Goal: Task Accomplishment & Management: Manage account settings

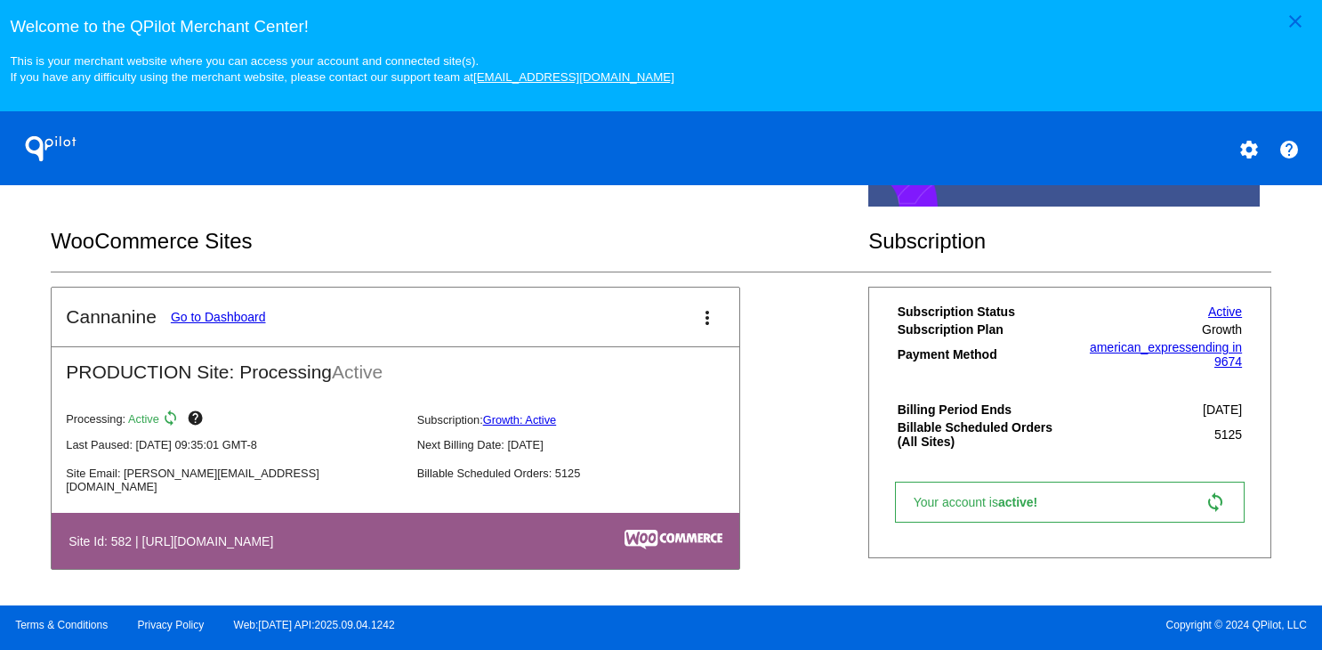
scroll to position [559, 0]
click at [197, 306] on mat-card-title "Cannanine Go to Dashboard" at bounding box center [165, 316] width 199 height 21
click at [197, 318] on link "Go to Dashboard" at bounding box center [218, 317] width 95 height 14
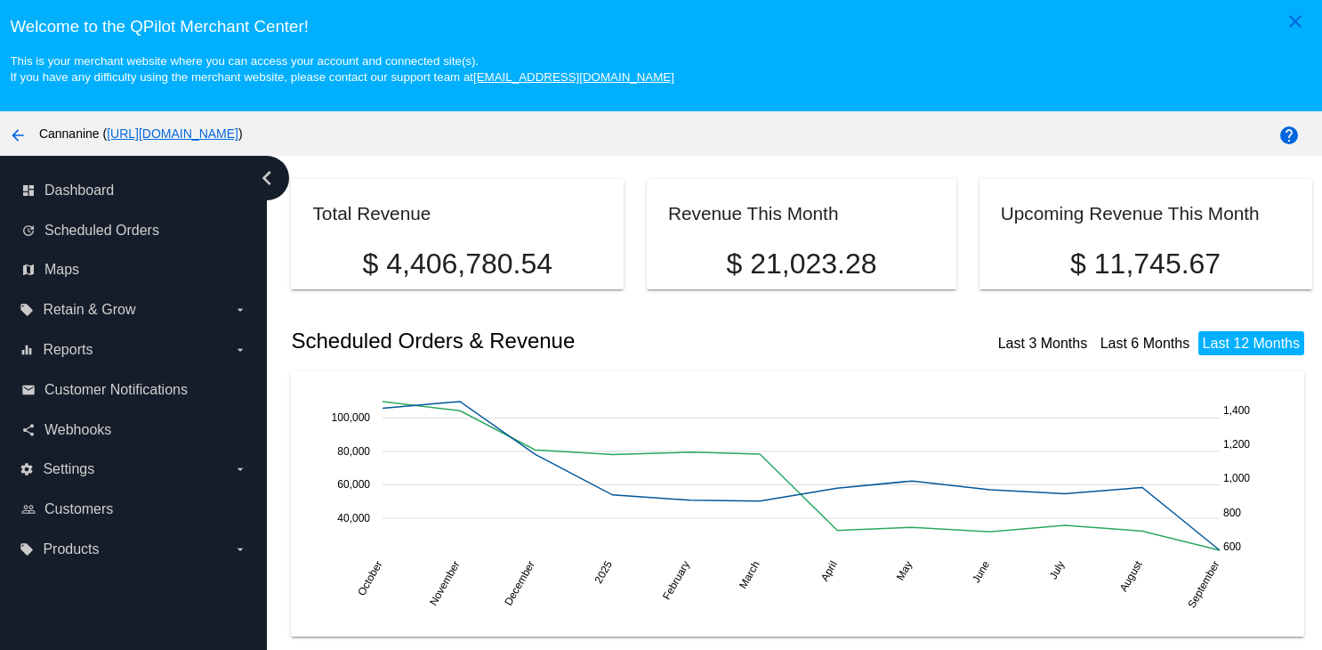
scroll to position [178, 0]
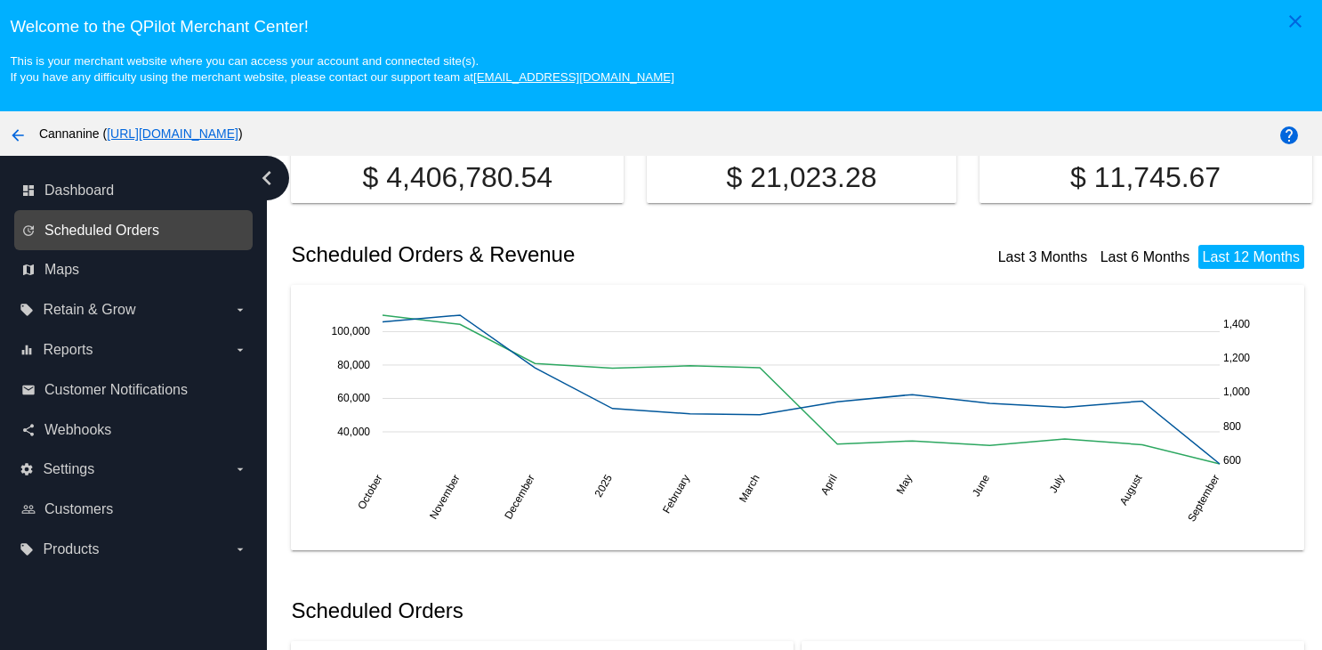
click at [58, 224] on span "Scheduled Orders" at bounding box center [101, 230] width 115 height 16
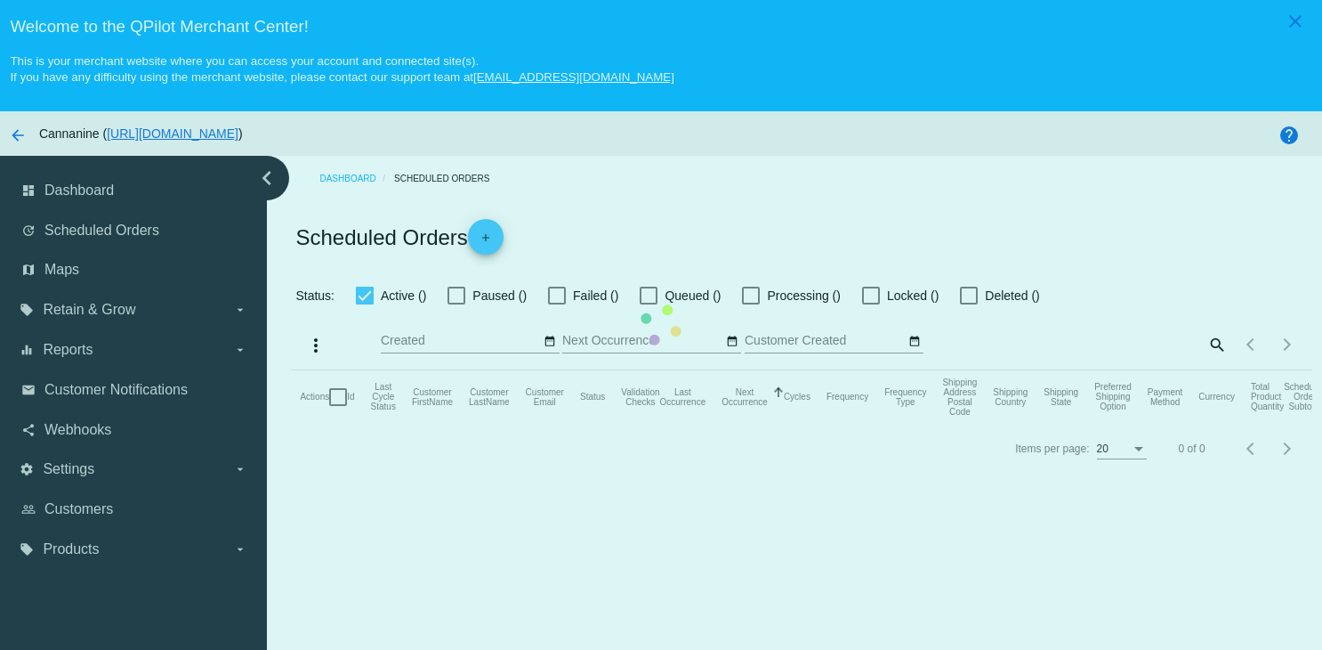
checkbox input "true"
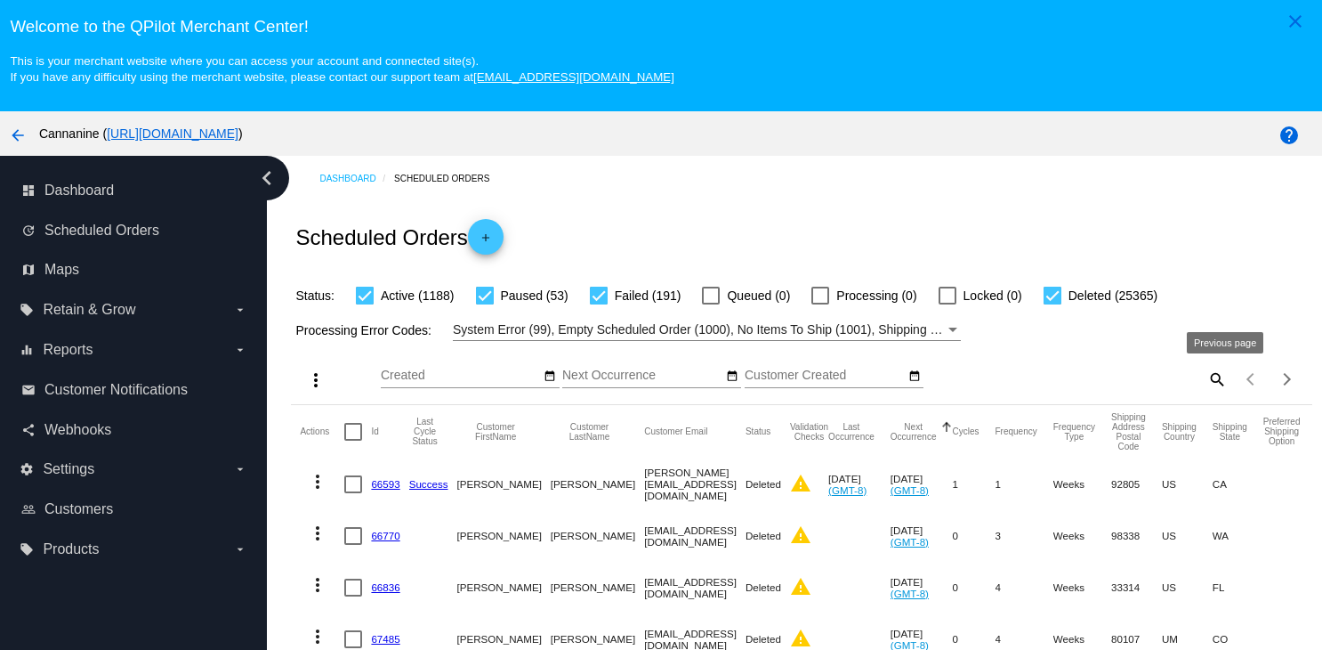
click at [1206, 381] on mat-icon "search" at bounding box center [1216, 379] width 21 height 28
click at [1056, 376] on input "Search" at bounding box center [1100, 375] width 254 height 14
paste input "kavindu01@hotmail.com"
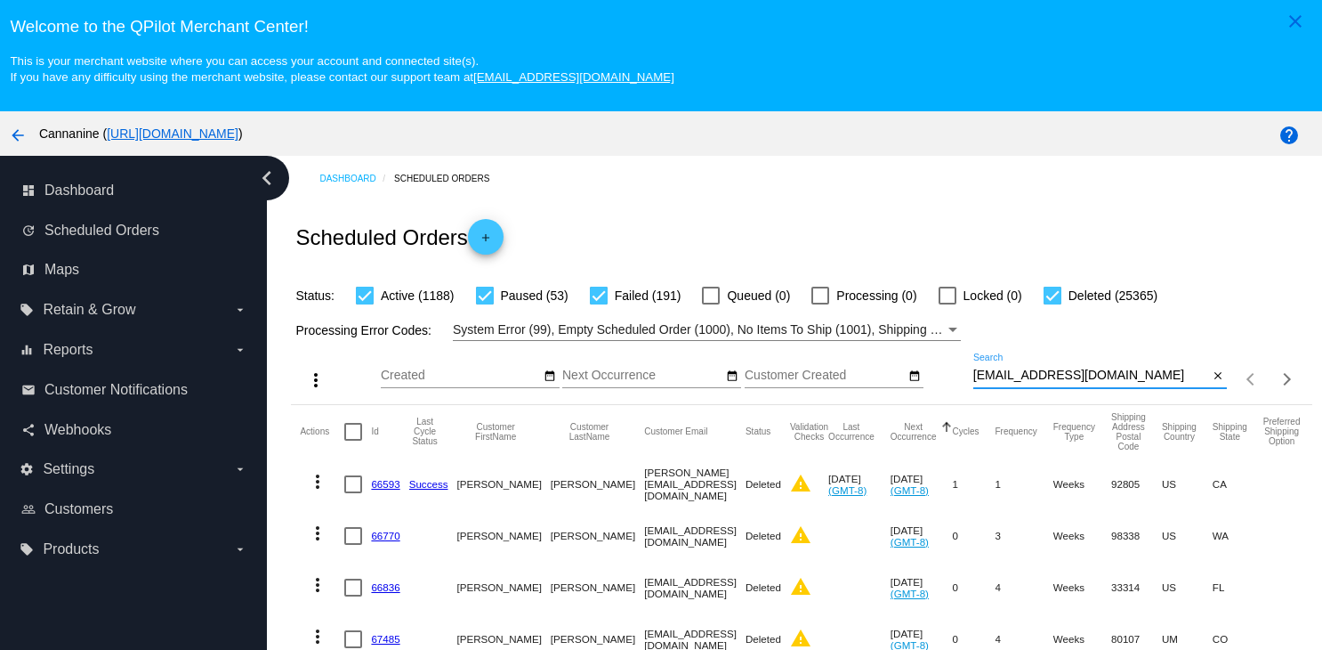
type input "kavindu01@hotmail.com"
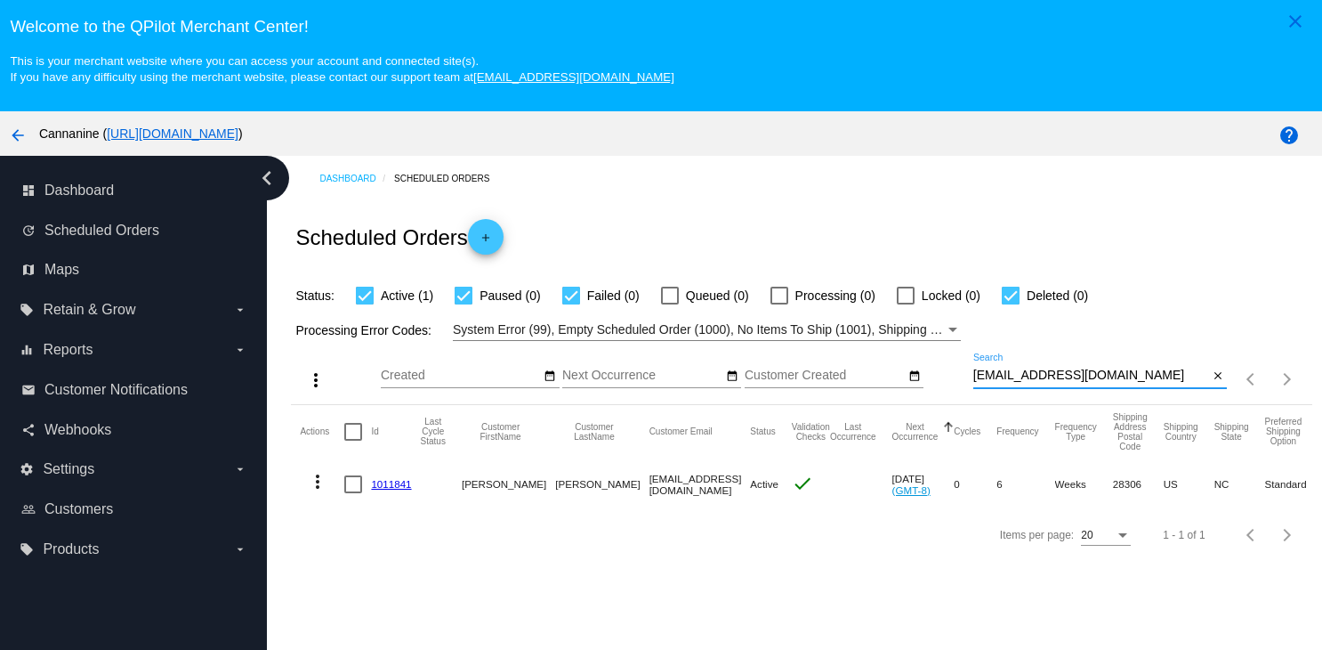
click at [388, 489] on link "1011841" at bounding box center [391, 484] width 40 height 12
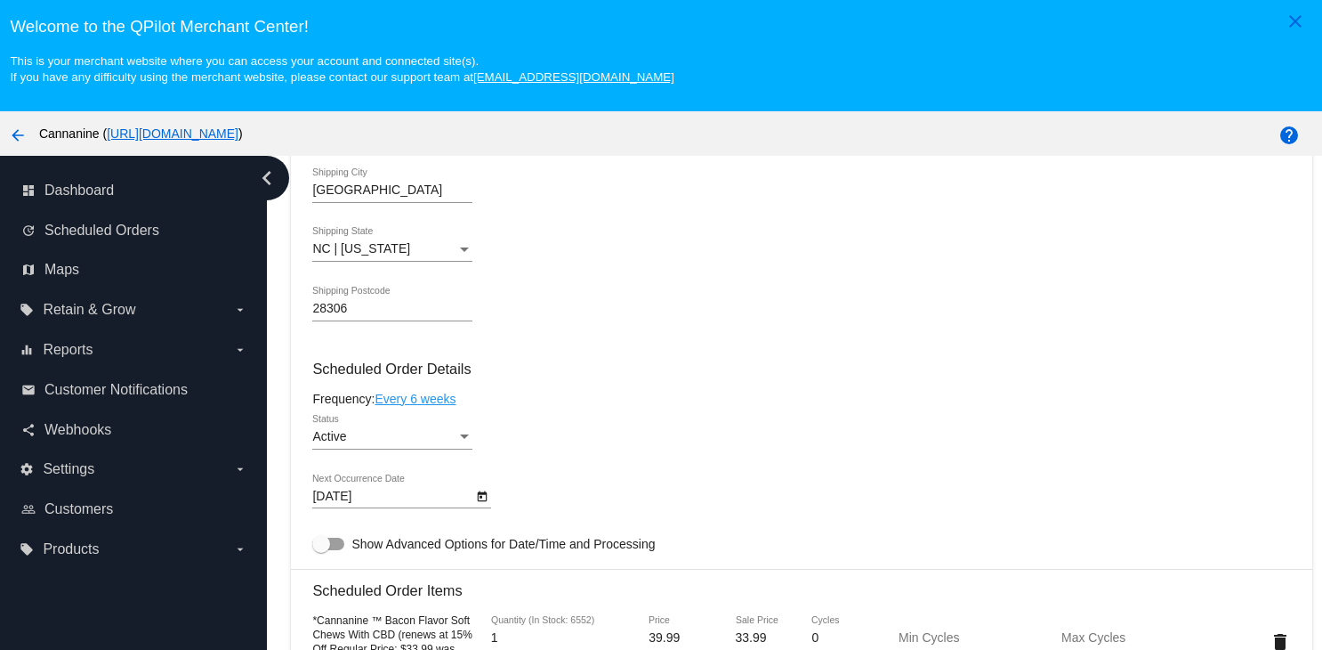
scroll to position [890, 0]
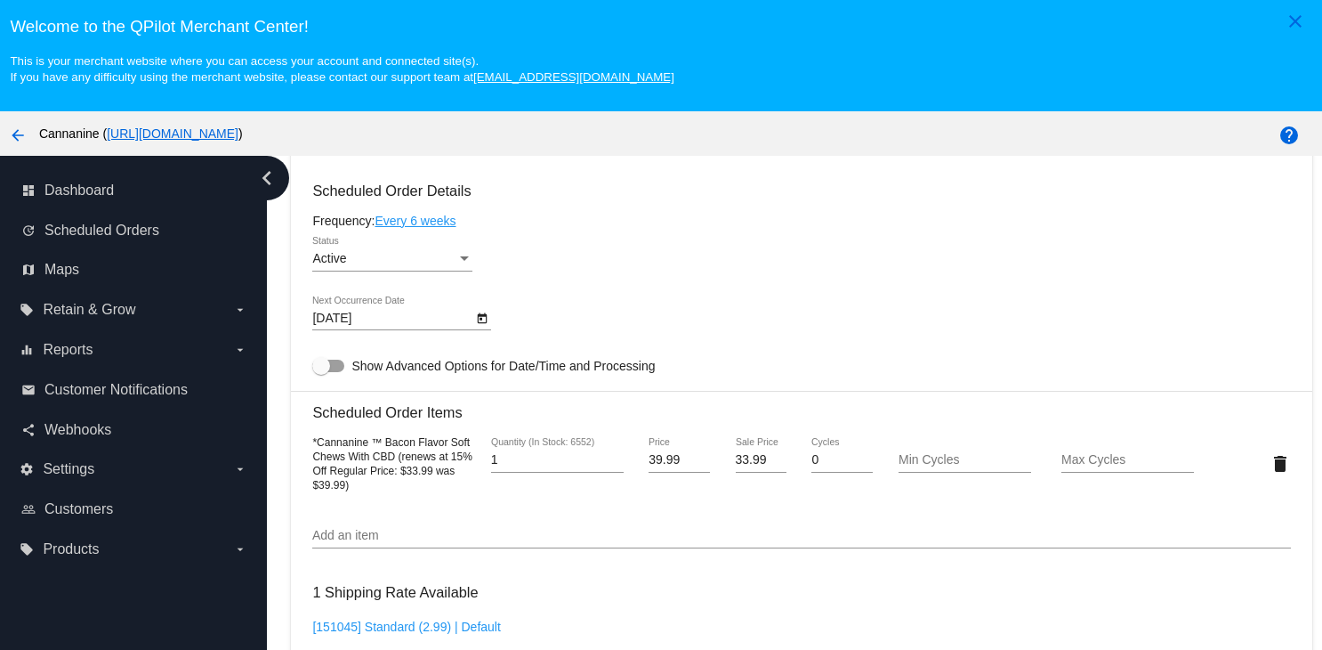
click at [482, 329] on icon "Open calendar" at bounding box center [482, 318] width 12 height 21
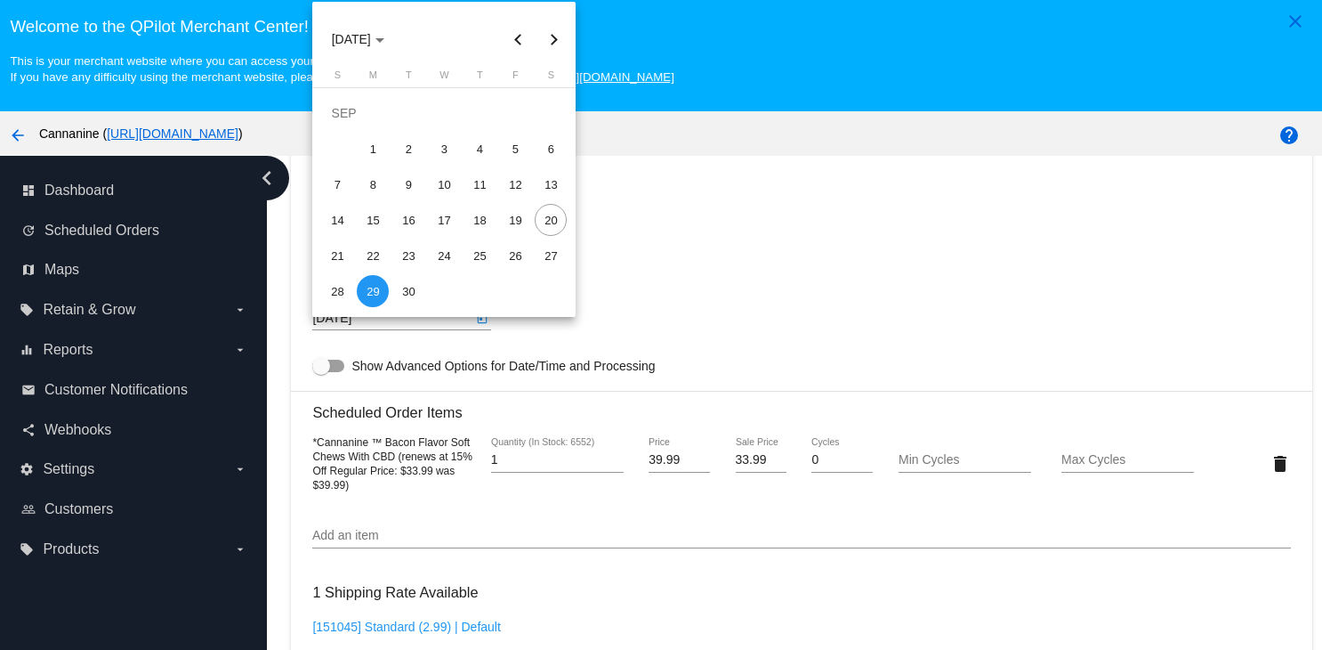
click at [554, 39] on button "Next month" at bounding box center [554, 39] width 36 height 36
click at [441, 257] on div "29" at bounding box center [444, 255] width 32 height 32
type input "10/29/2025"
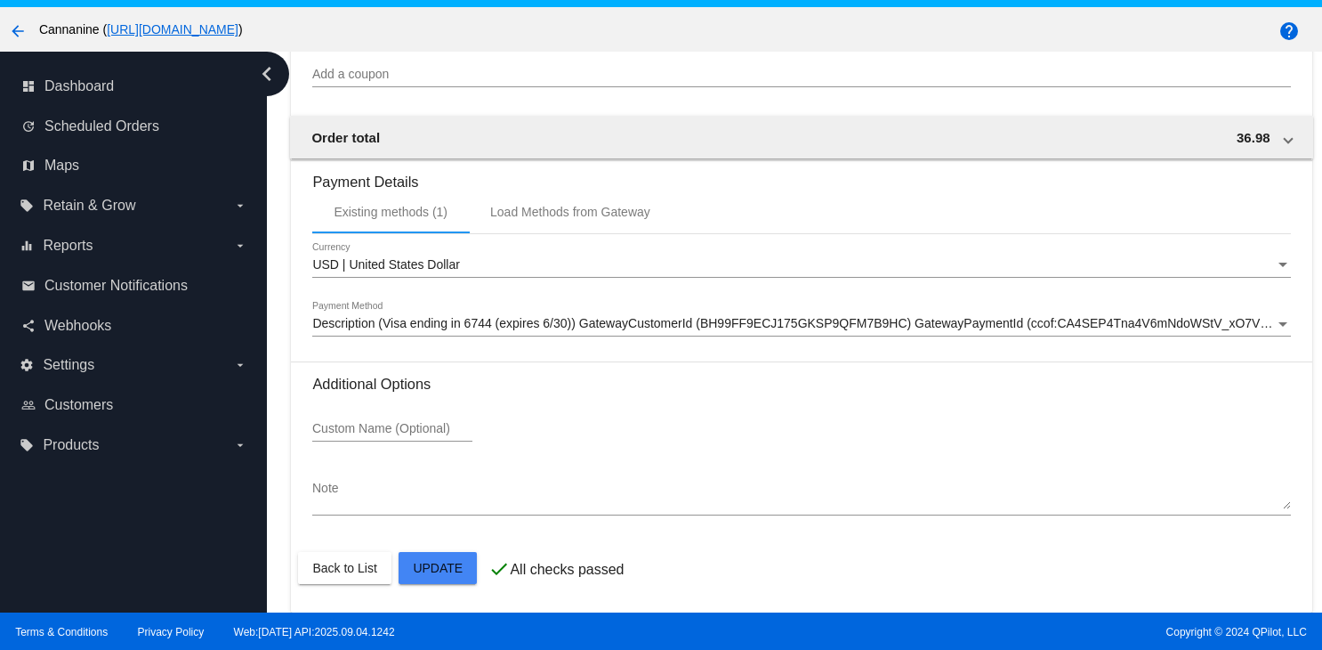
scroll to position [114, 0]
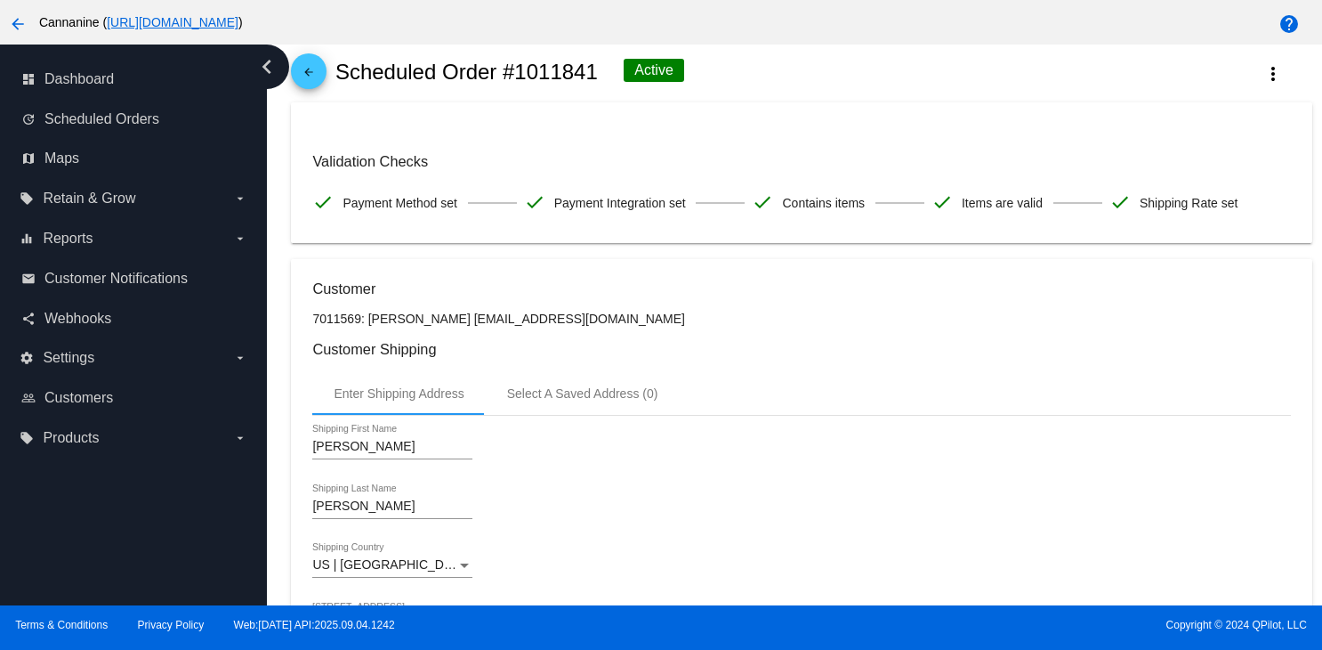
scroll to position [0, 0]
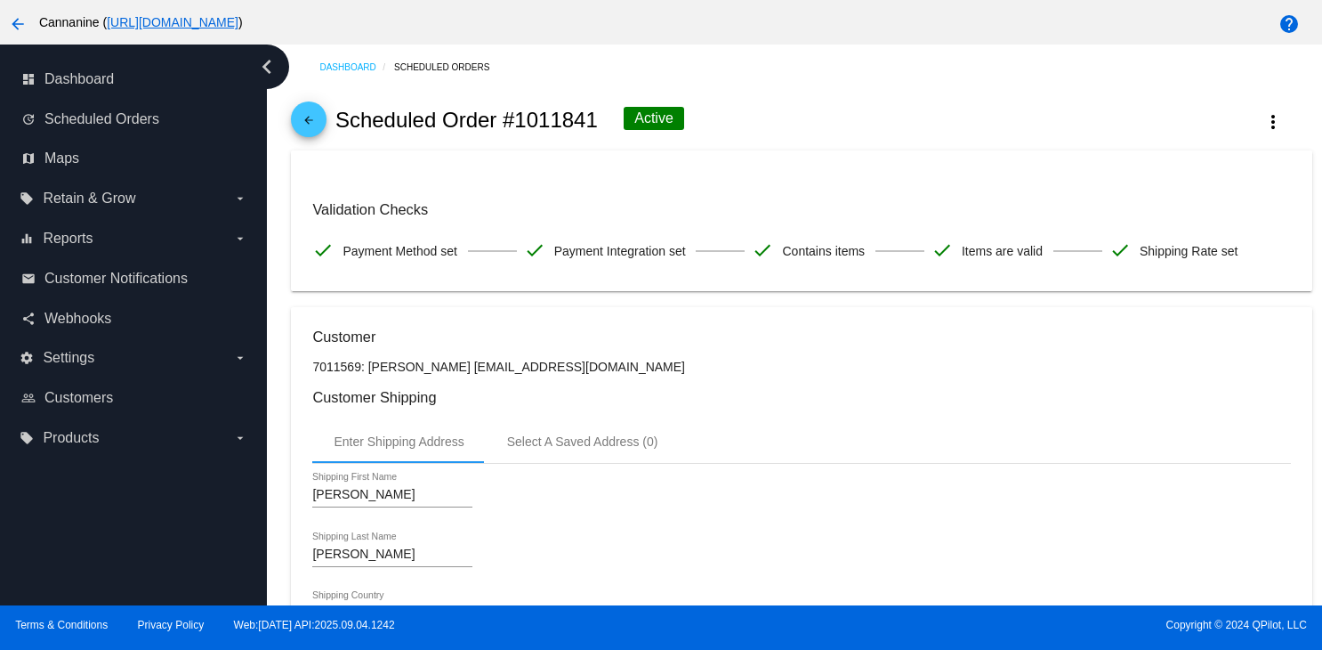
click at [297, 126] on link "arrow_back" at bounding box center [309, 119] width 36 height 36
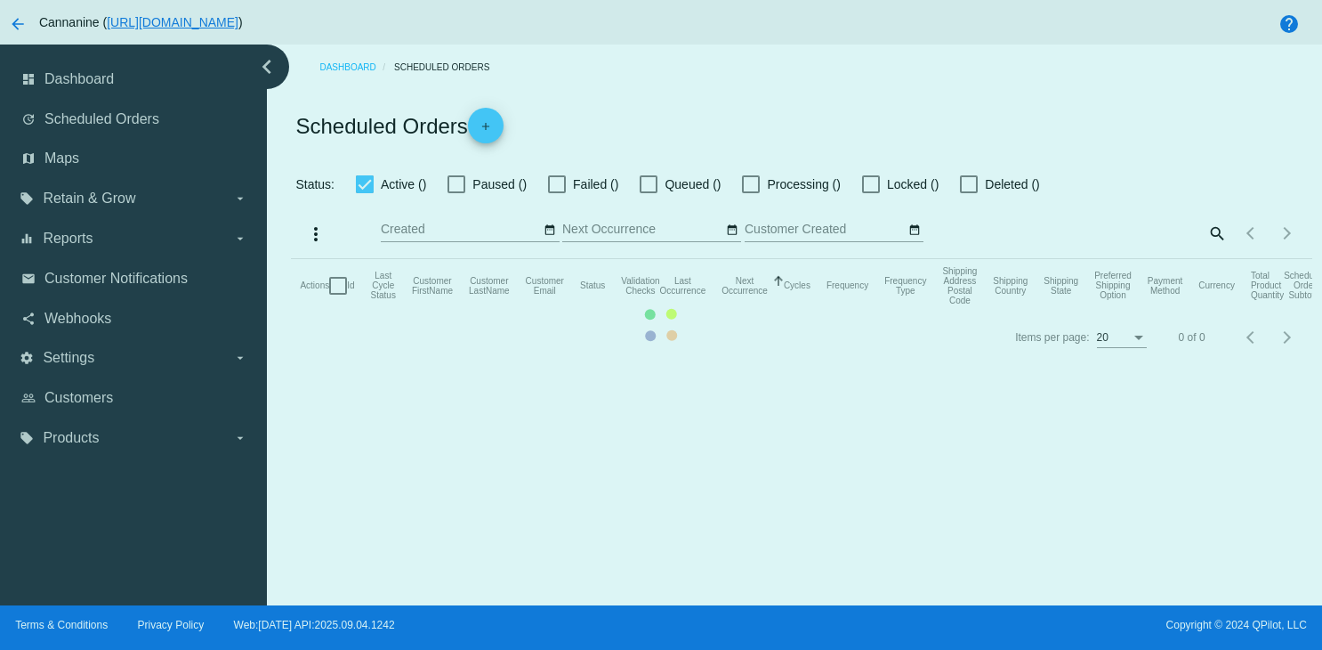
checkbox input "true"
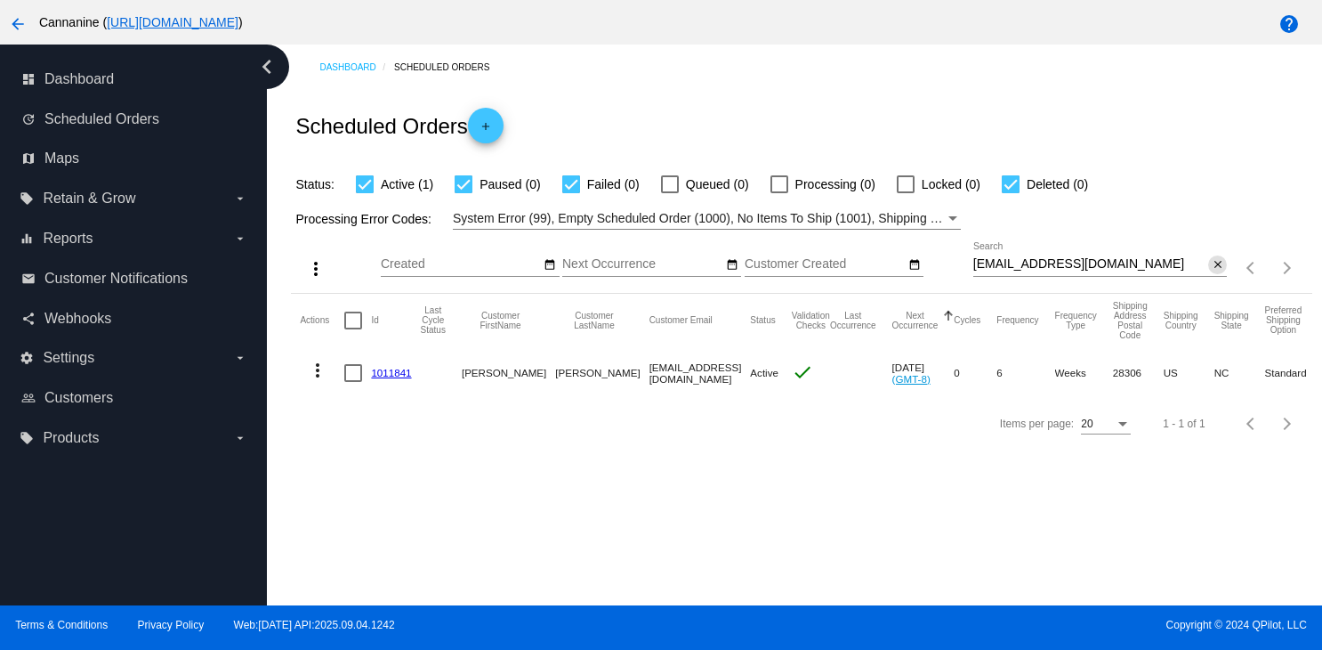
click at [1212, 263] on mat-icon "close" at bounding box center [1218, 265] width 12 height 14
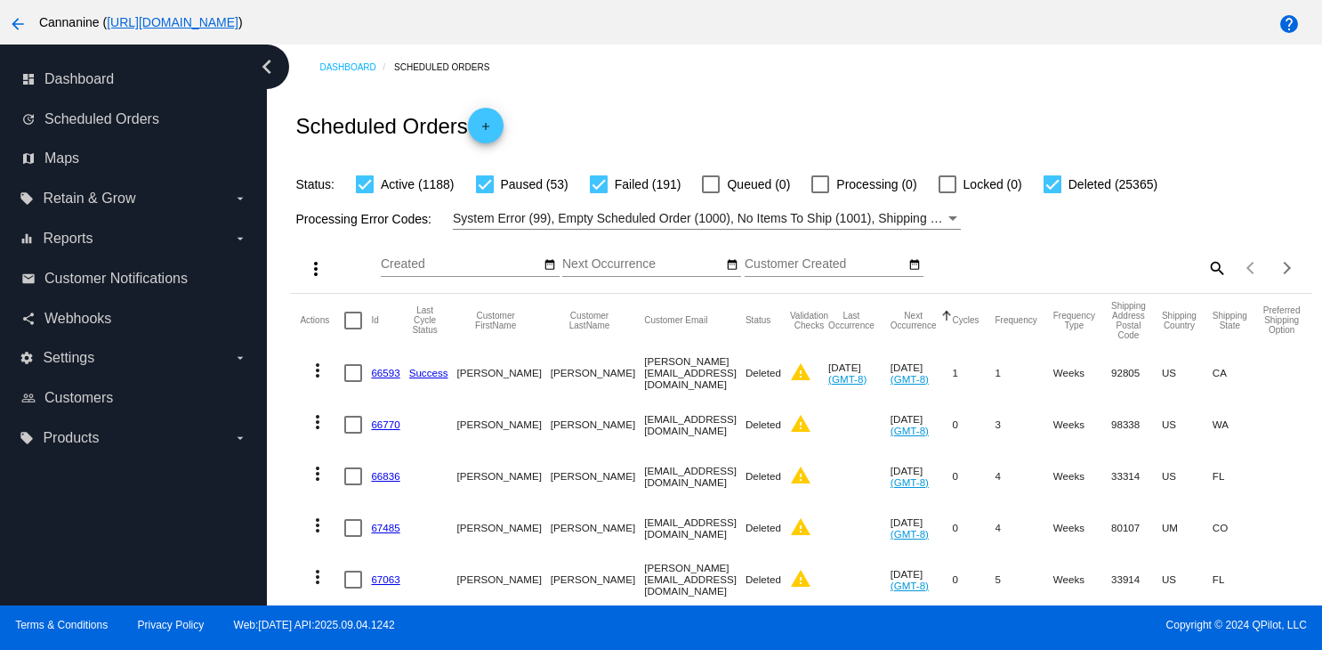
click at [1206, 277] on mat-icon "search" at bounding box center [1216, 268] width 21 height 28
click at [1066, 271] on input "Search" at bounding box center [1100, 264] width 254 height 14
paste input "[EMAIL_ADDRESS][DOMAIN_NAME]"
type input "[EMAIL_ADDRESS][DOMAIN_NAME]"
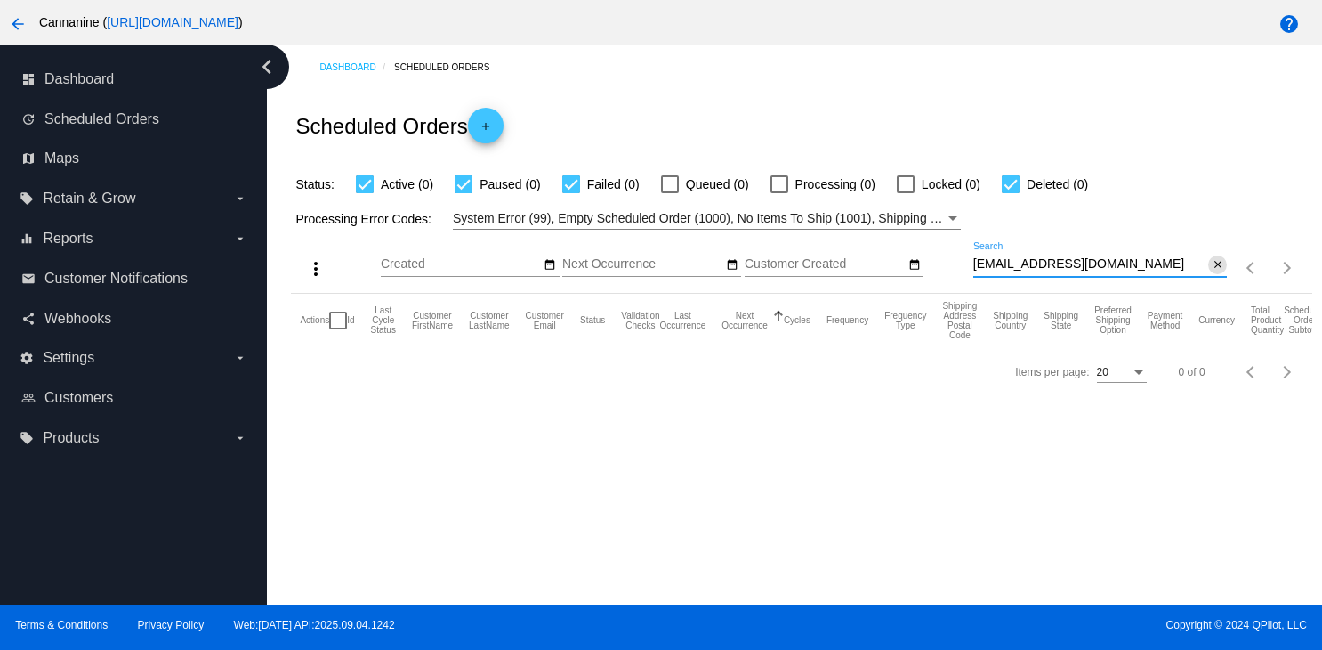
click at [1212, 270] on mat-icon "close" at bounding box center [1218, 265] width 12 height 14
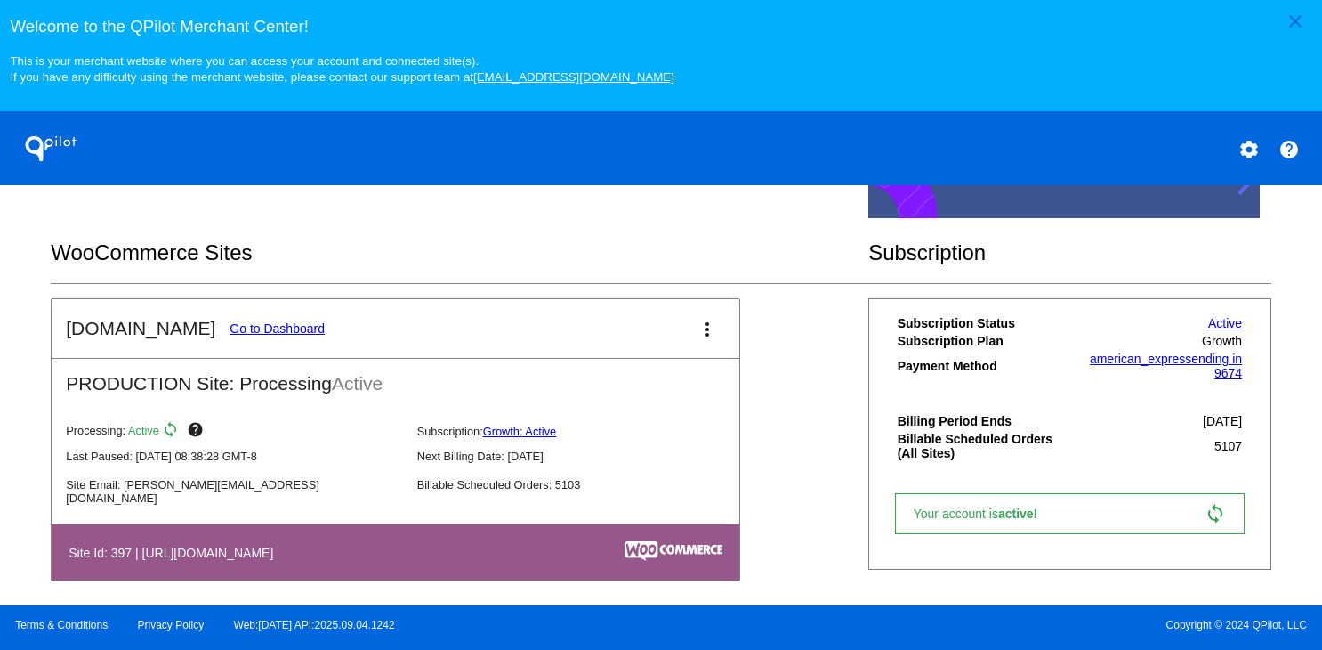
scroll to position [534, 0]
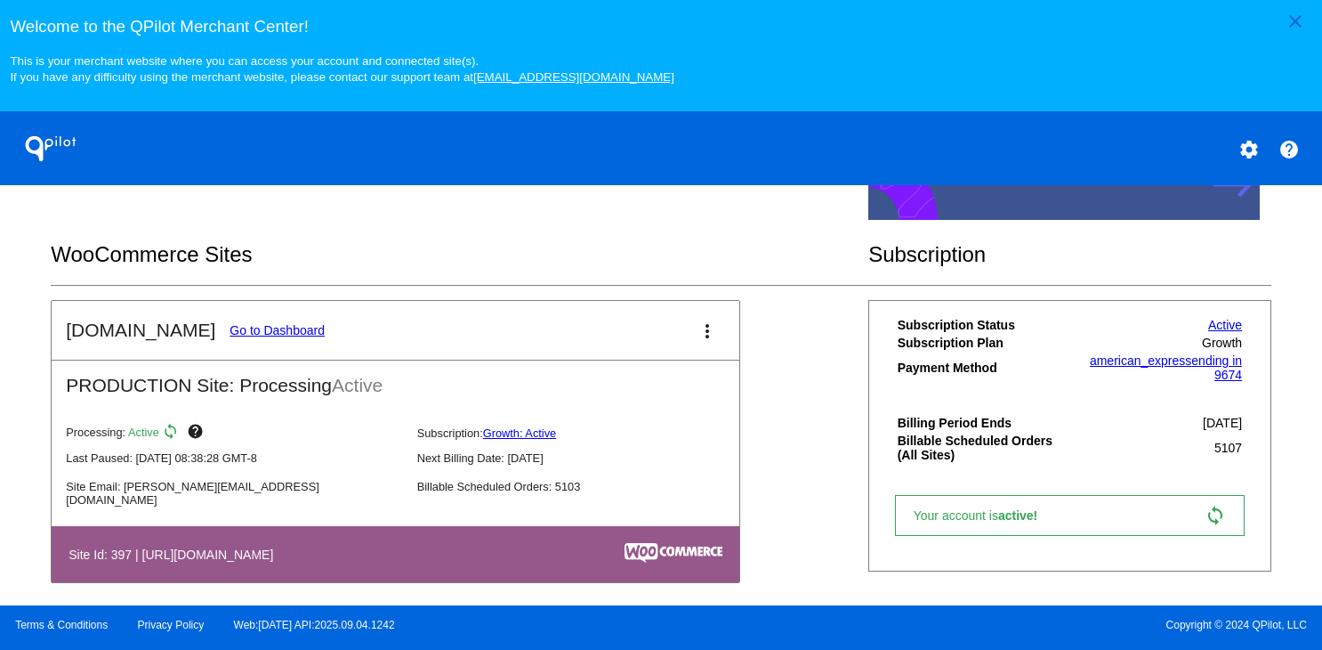
click at [255, 337] on link "Go to Dashboard" at bounding box center [277, 330] width 95 height 14
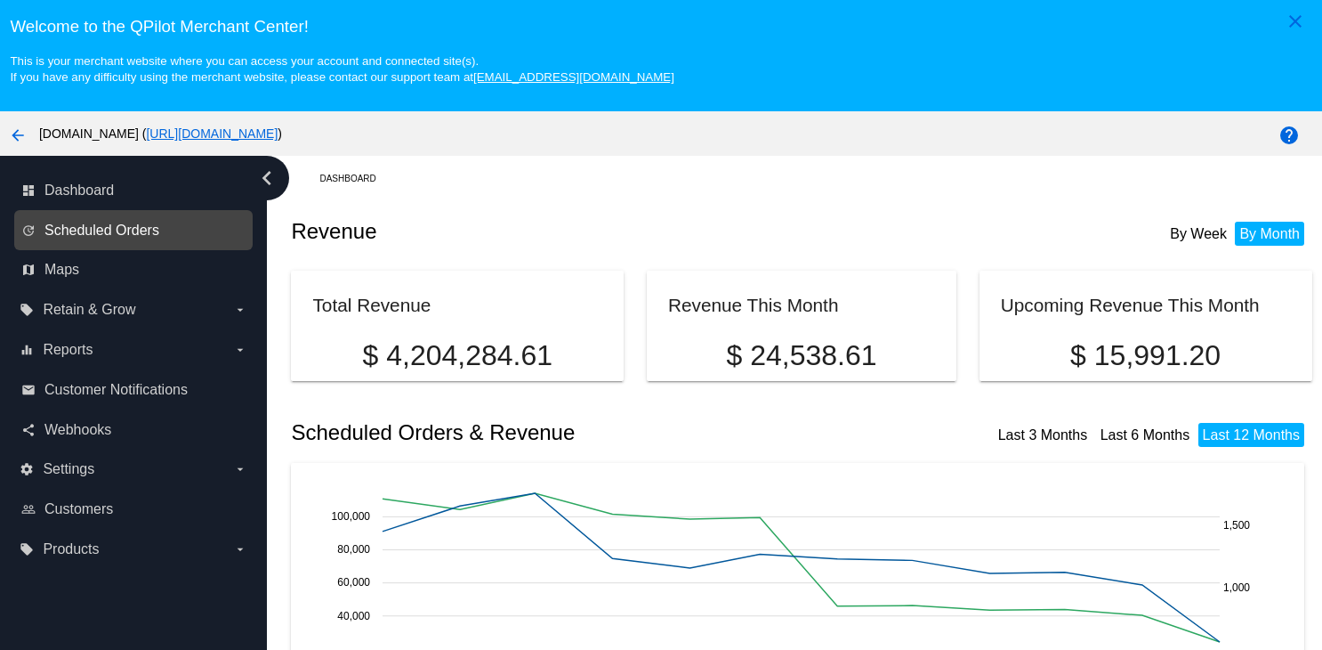
click at [126, 238] on span "Scheduled Orders" at bounding box center [101, 230] width 115 height 16
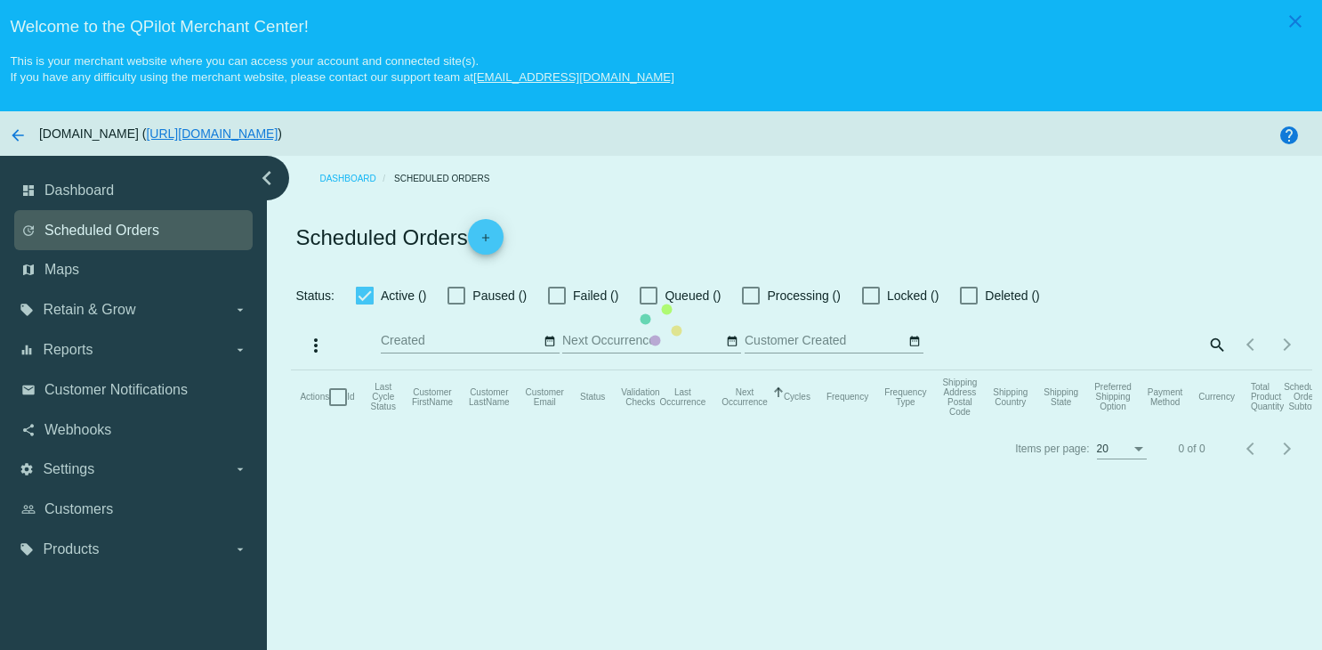
click at [291, 370] on mat-table "Actions Id Last Cycle Status Customer FirstName Customer LastName Customer Emai…" at bounding box center [801, 396] width 1021 height 53
checkbox input "true"
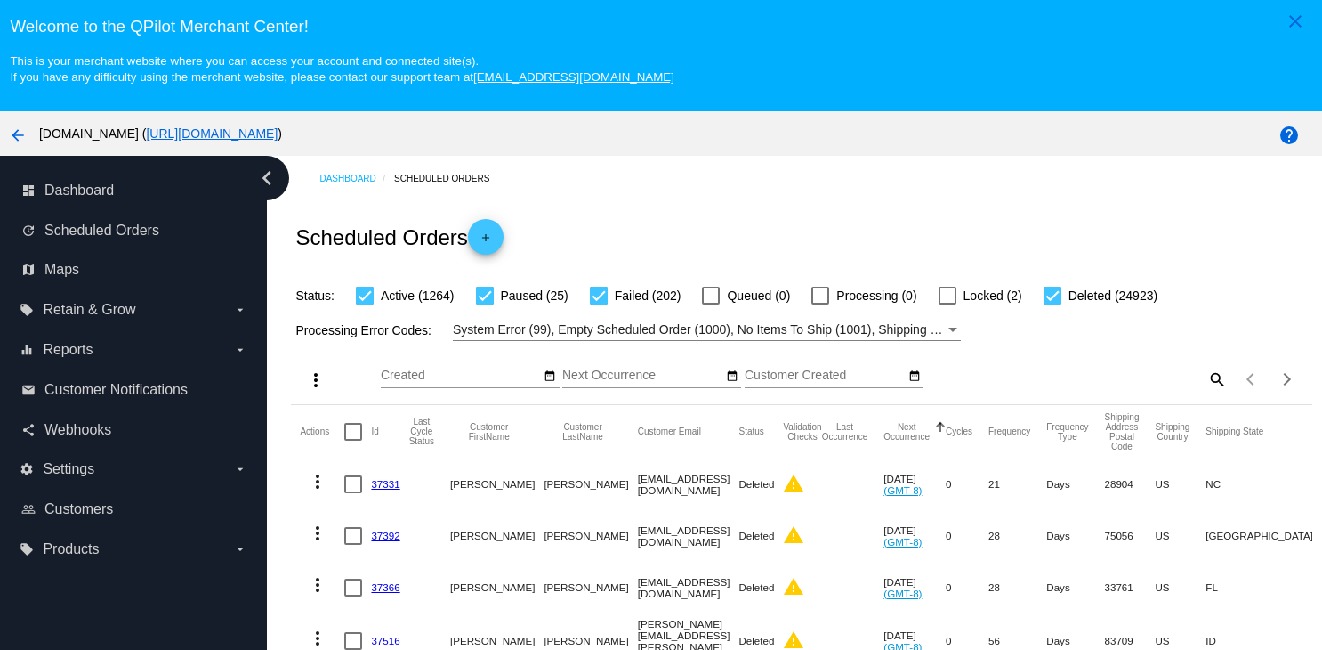
click at [1206, 378] on mat-icon "search" at bounding box center [1216, 379] width 21 height 28
click at [1093, 379] on input "Search" at bounding box center [1100, 375] width 254 height 14
paste input "[EMAIL_ADDRESS][DOMAIN_NAME]"
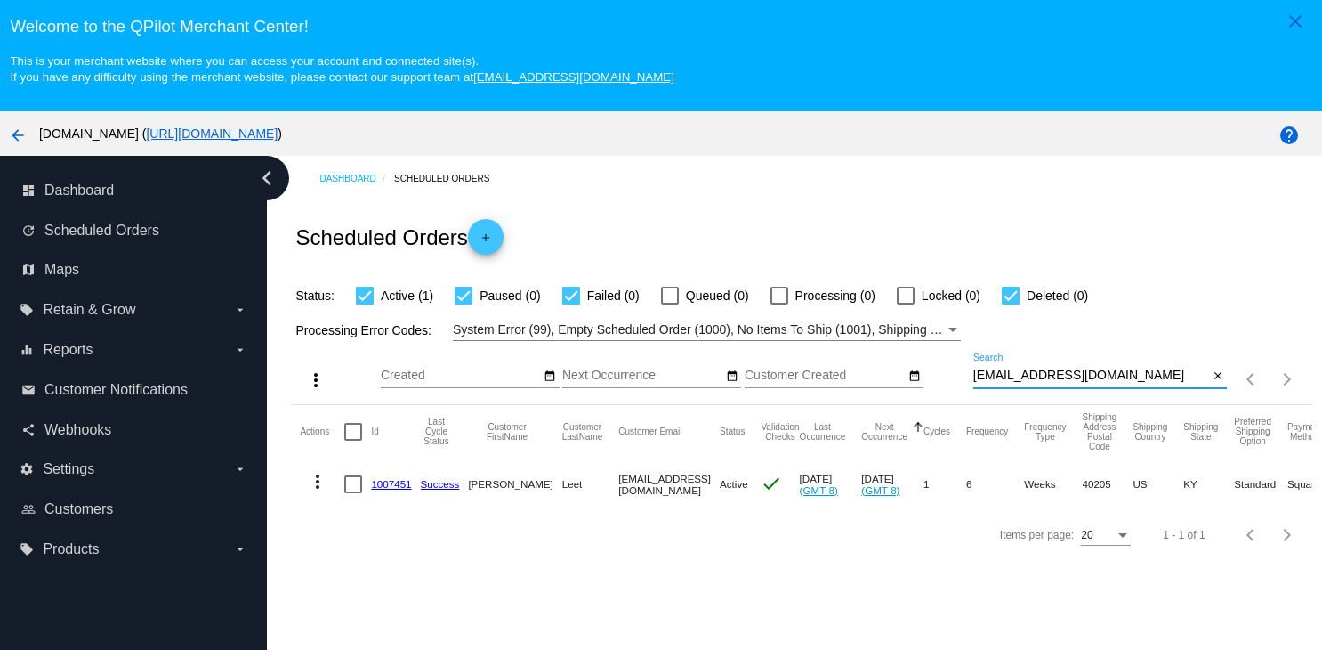
click at [318, 484] on mat-icon "more_vert" at bounding box center [317, 481] width 21 height 21
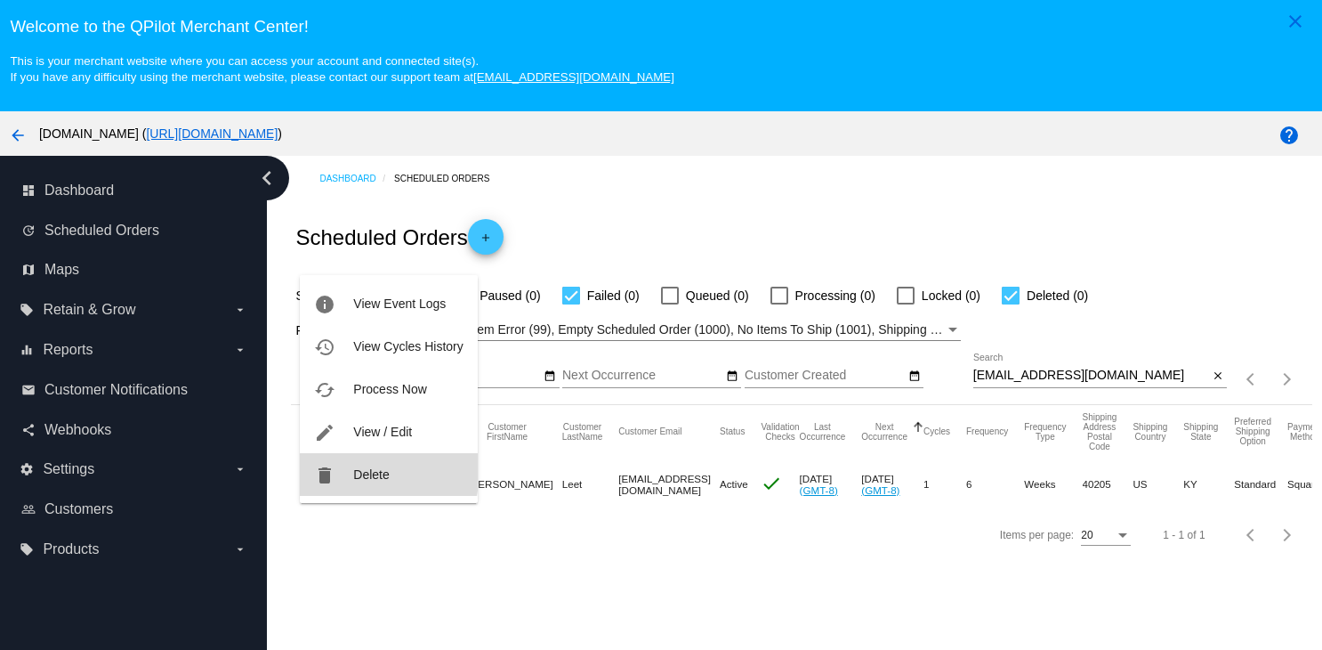
click at [355, 469] on span "Delete" at bounding box center [371, 474] width 36 height 14
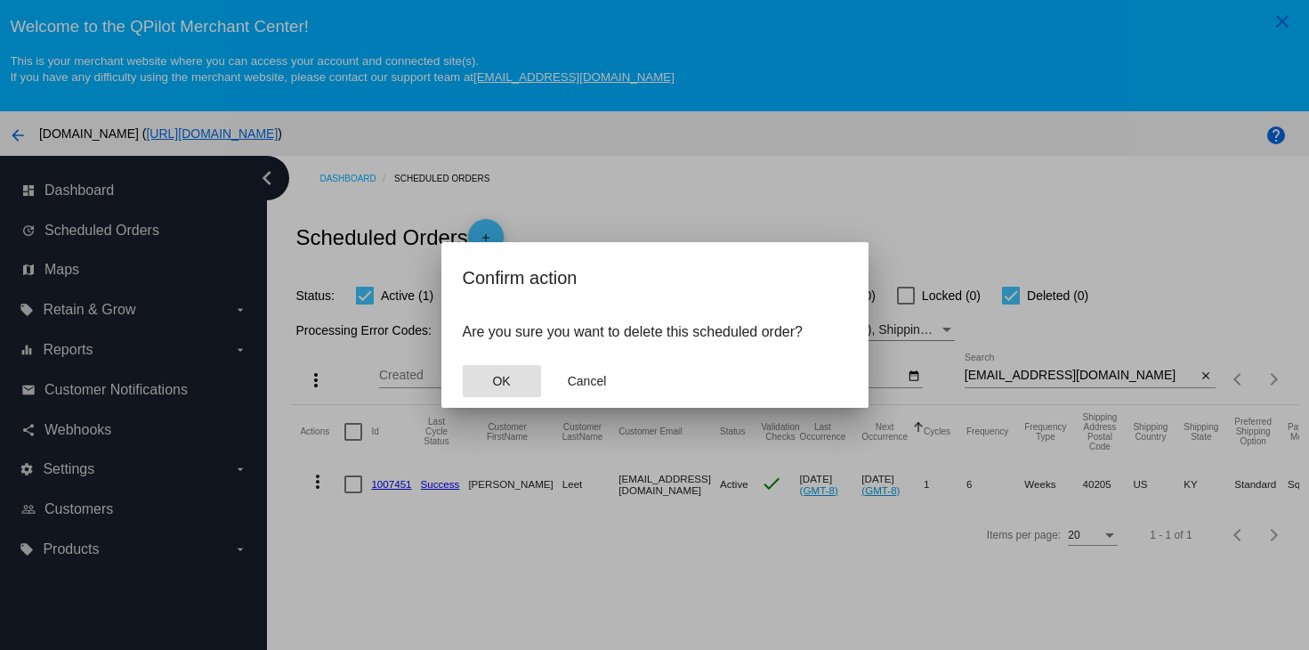
click at [485, 384] on button "OK" at bounding box center [502, 381] width 78 height 32
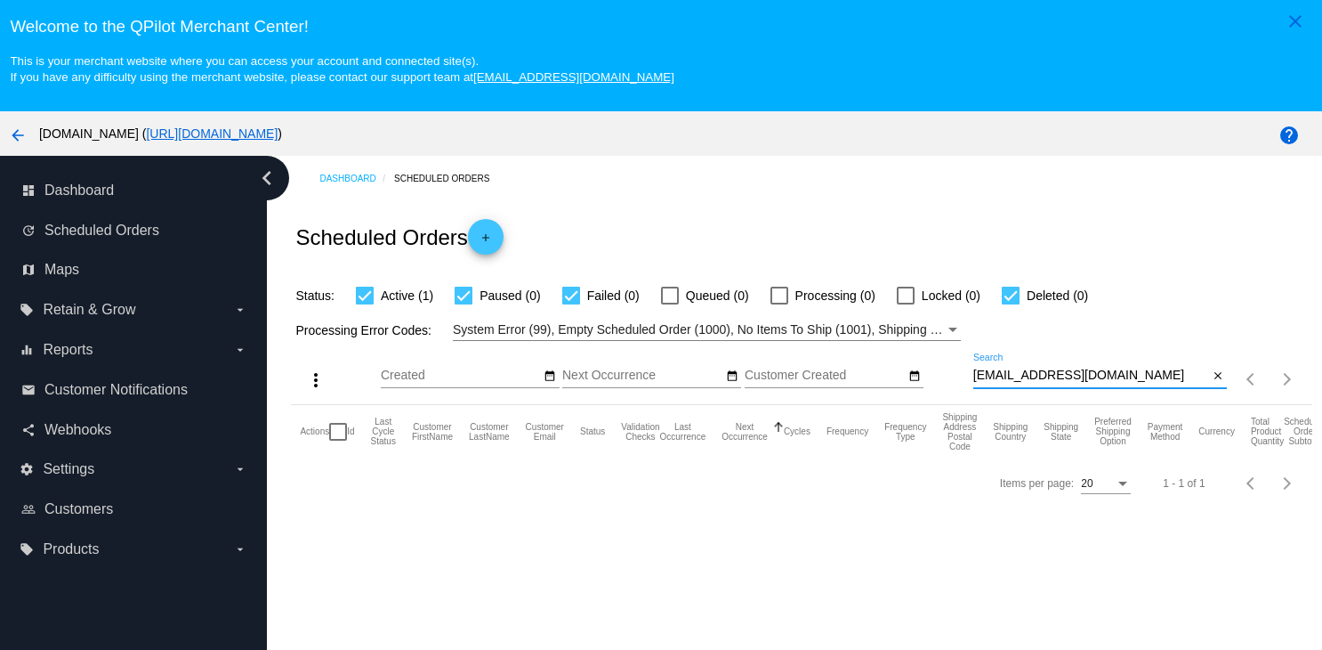
click at [1126, 382] on input "[EMAIL_ADDRESS][DOMAIN_NAME]" at bounding box center [1091, 375] width 236 height 14
type input "[EMAIL_ADDRESS][DOMAIN_NAME]"
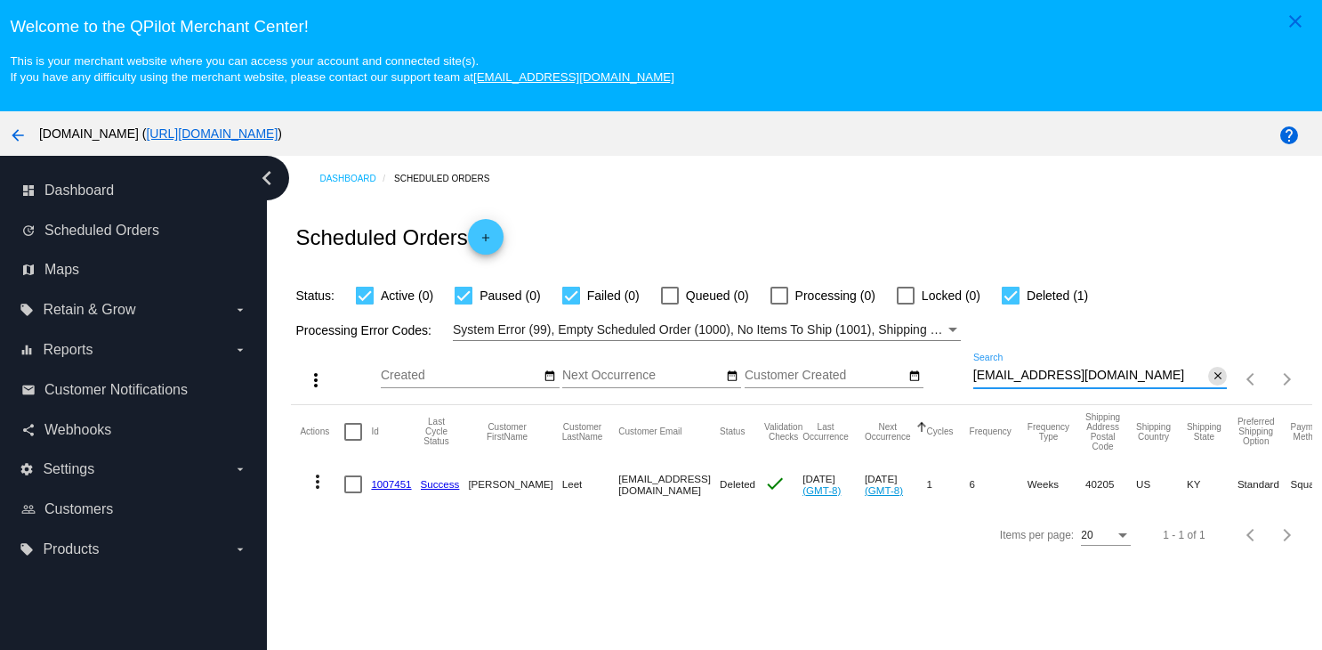
click at [1212, 380] on mat-icon "close" at bounding box center [1218, 376] width 12 height 14
